Goal: Find specific page/section: Find specific page/section

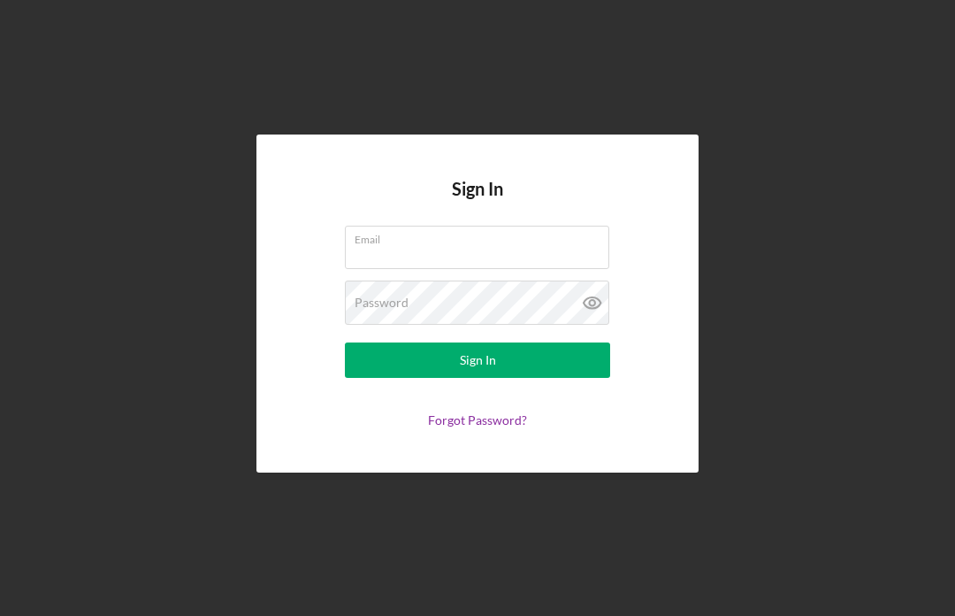
scroll to position [61, 0]
click at [536, 226] on input "Email" at bounding box center [477, 247] width 265 height 42
type input "[EMAIL_ADDRESS][DOMAIN_NAME]"
click at [478, 342] on button "Sign In" at bounding box center [477, 359] width 265 height 35
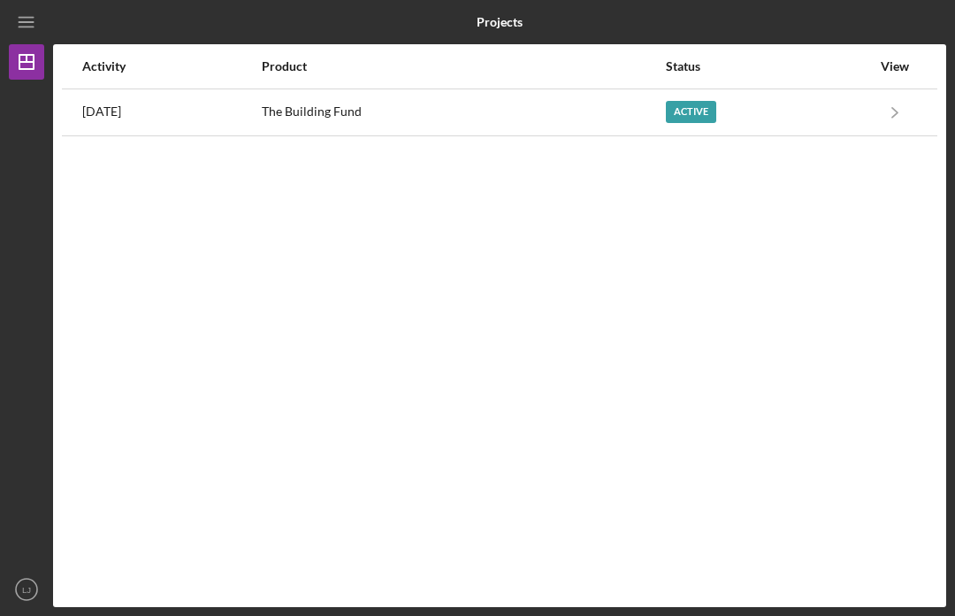
click at [906, 92] on icon "Icon/Navigate" at bounding box center [896, 112] width 40 height 40
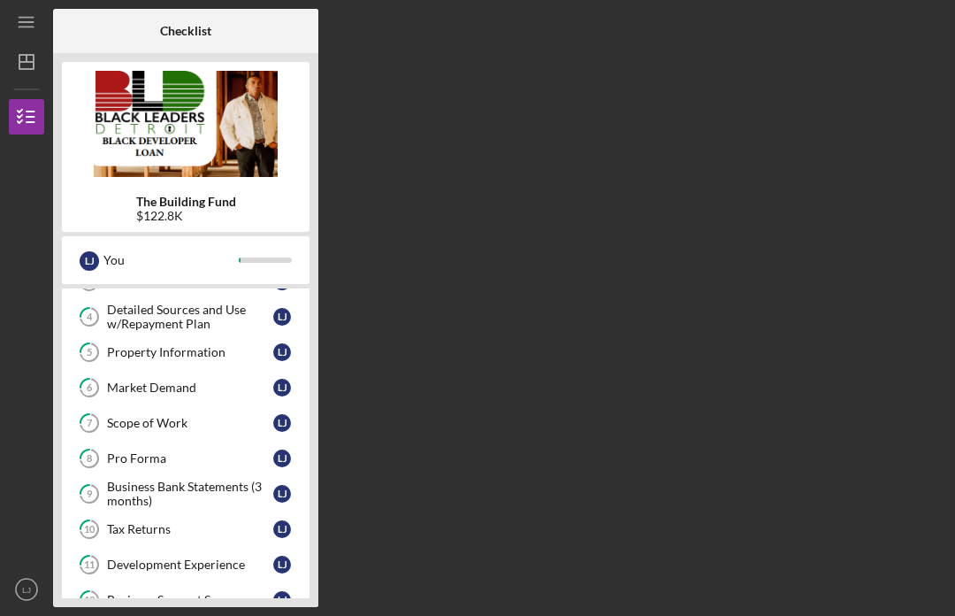
scroll to position [176, 0]
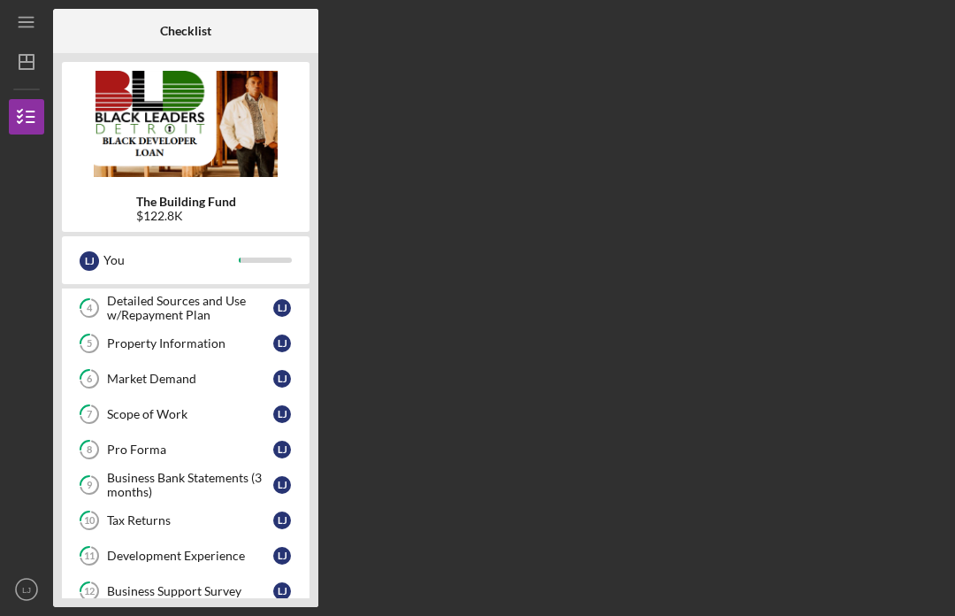
click at [175, 396] on link "7 Scope of Work [PERSON_NAME]" at bounding box center [186, 413] width 230 height 35
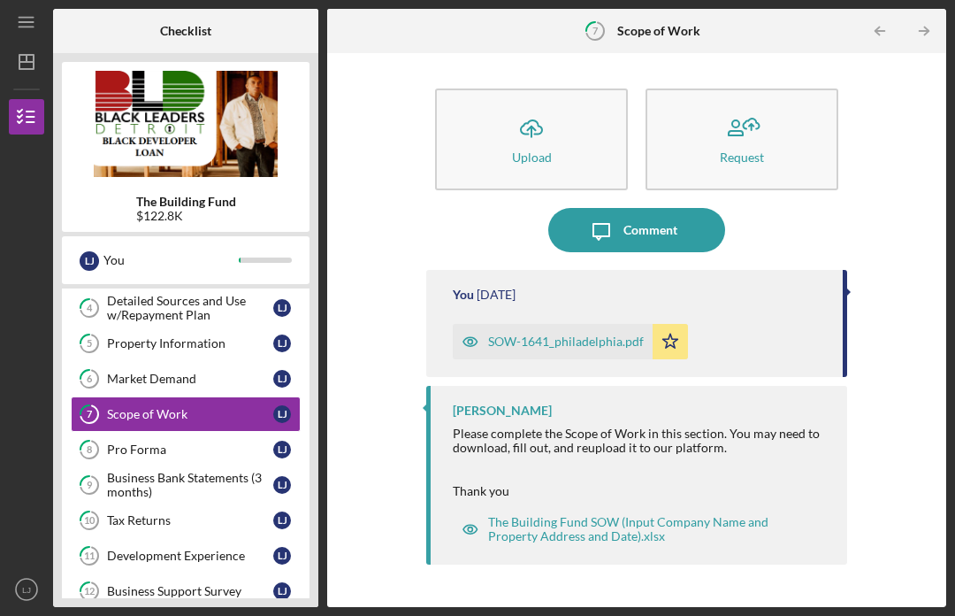
click at [191, 442] on div "Pro Forma" at bounding box center [190, 449] width 166 height 14
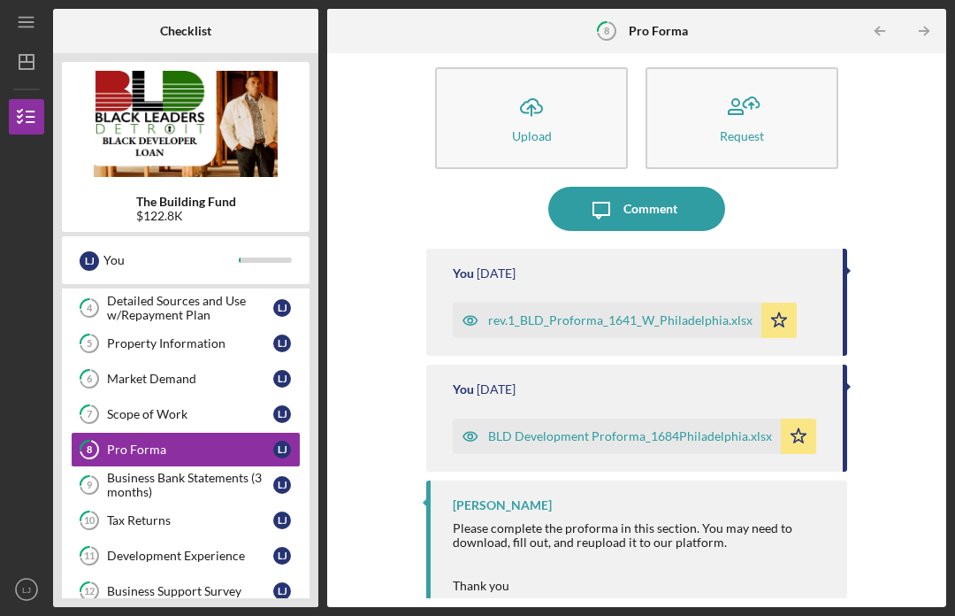
scroll to position [20, 0]
